Goal: Transaction & Acquisition: Purchase product/service

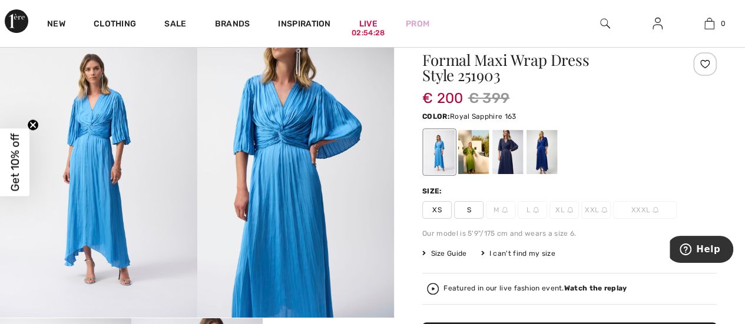
click at [533, 144] on div at bounding box center [541, 152] width 31 height 44
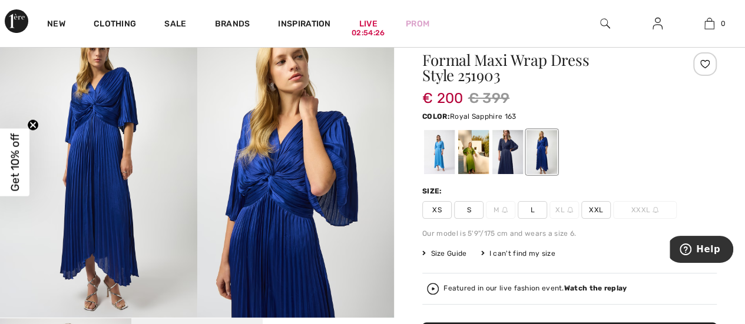
click at [534, 205] on span "L" at bounding box center [531, 210] width 29 height 18
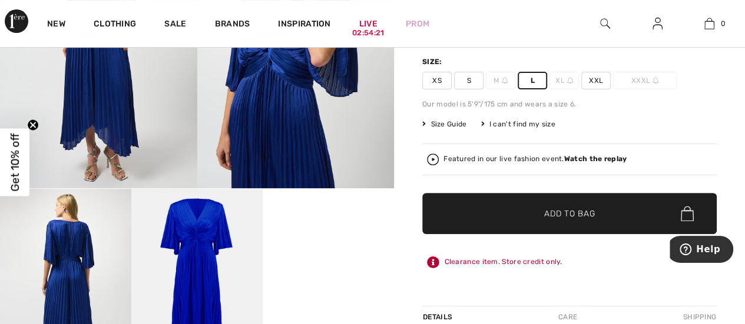
scroll to position [188, 0]
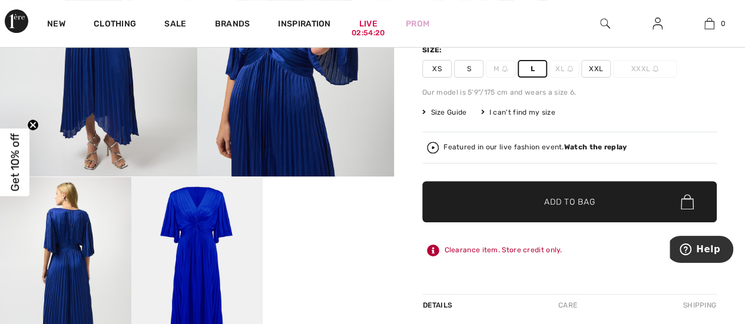
click at [561, 214] on span "✔ Added to Bag Add to Bag" at bounding box center [569, 201] width 294 height 41
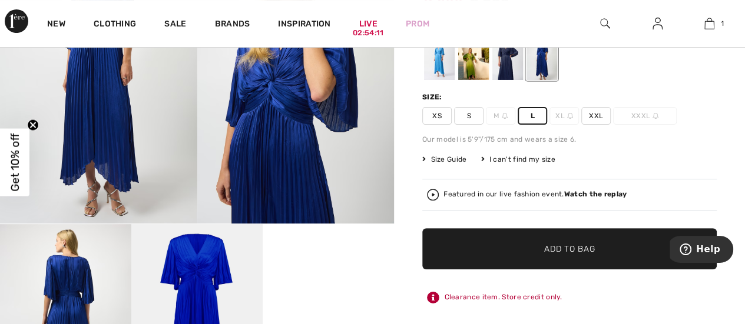
scroll to position [141, 0]
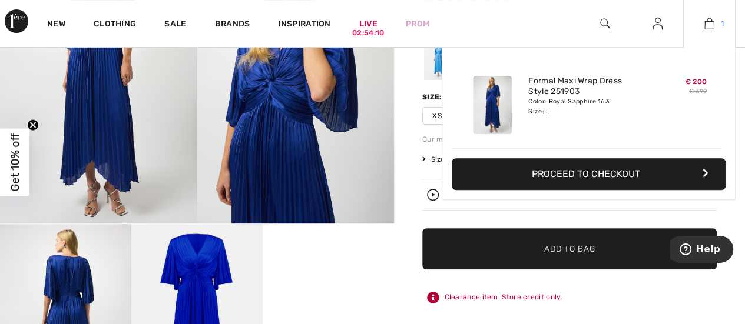
click at [709, 21] on img at bounding box center [709, 23] width 10 height 14
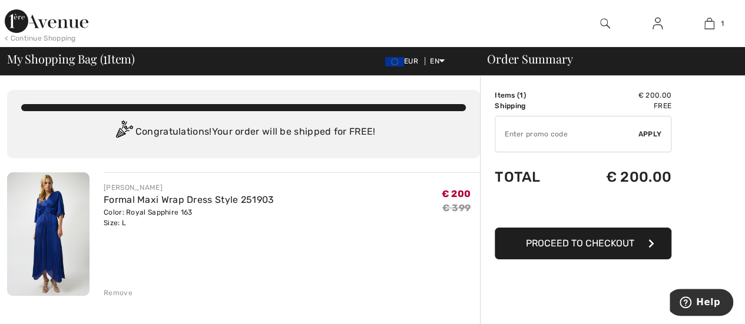
click at [557, 234] on button "Proceed to Checkout" at bounding box center [582, 244] width 177 height 32
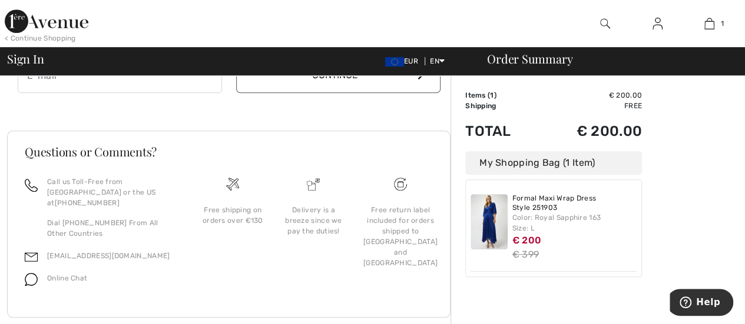
scroll to position [400, 0]
